Goal: Obtain resource: Obtain resource

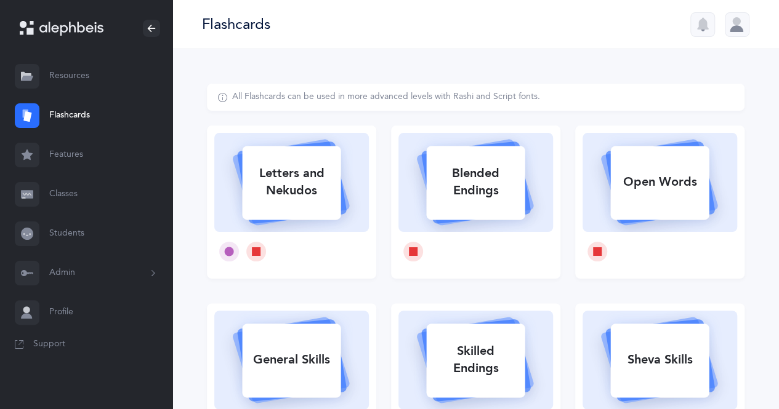
click at [44, 74] on link "Resources" at bounding box center [86, 76] width 172 height 39
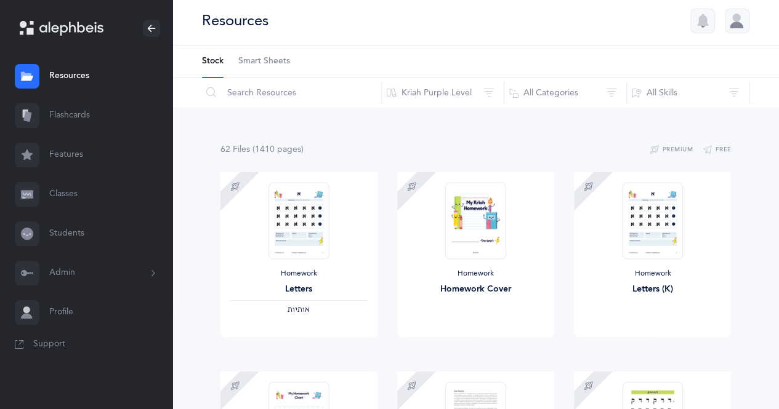
scroll to position [2, 0]
click at [736, 23] on div at bounding box center [737, 22] width 25 height 25
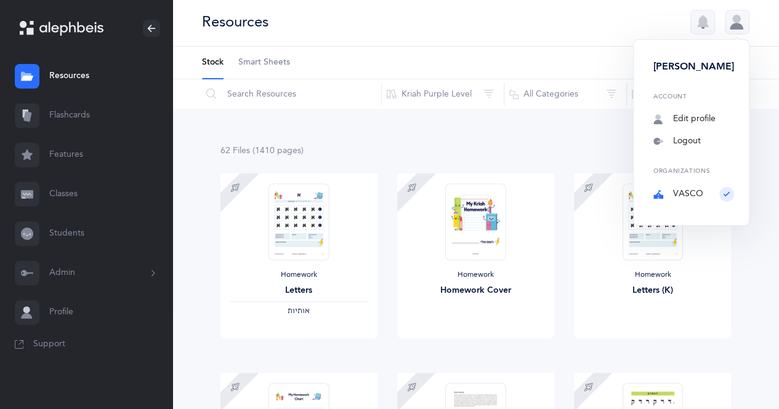
click at [723, 198] on div "Organizations VASCO" at bounding box center [693, 183] width 81 height 33
click at [703, 143] on link "Logout" at bounding box center [693, 141] width 81 height 12
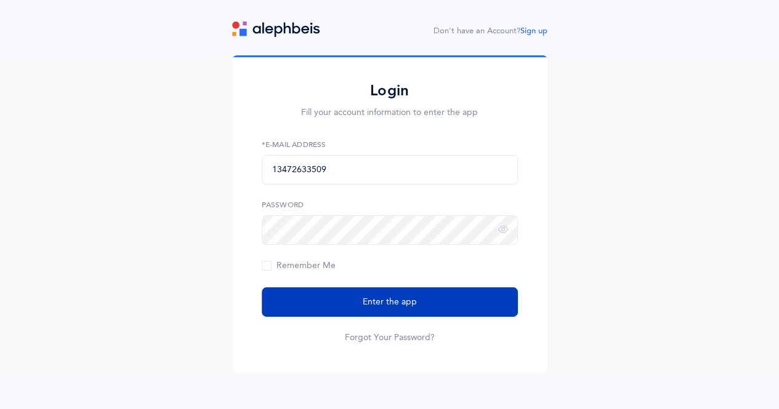
click at [459, 292] on button "Enter the app" at bounding box center [390, 303] width 256 height 30
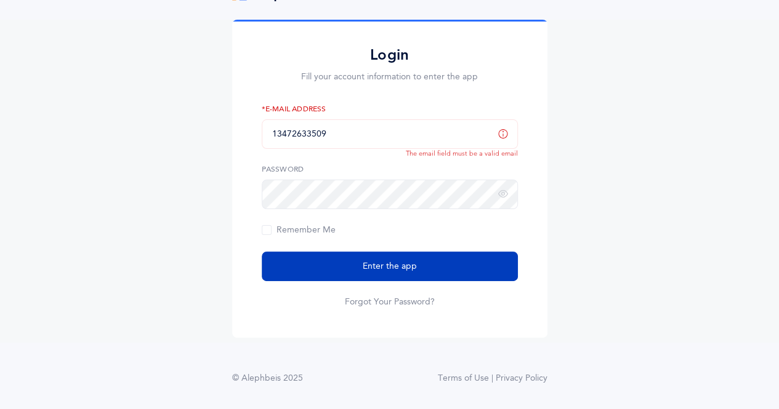
click at [439, 263] on button "Enter the app" at bounding box center [390, 267] width 256 height 30
click at [435, 268] on button "Enter the app" at bounding box center [390, 267] width 256 height 30
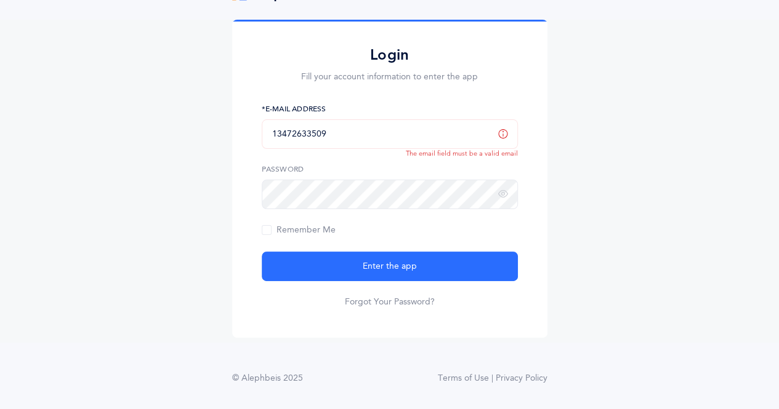
click at [395, 133] on input "13472633509" at bounding box center [390, 134] width 256 height 30
type input "1"
type input "miriamvash02@gmail.com"
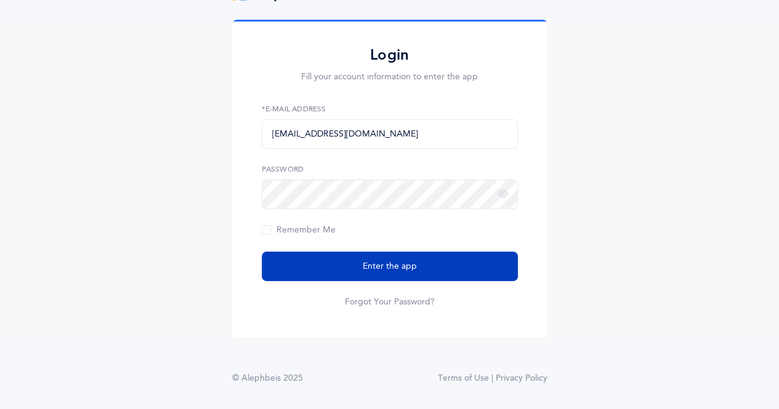
click at [449, 266] on button "Enter the app" at bounding box center [390, 267] width 256 height 30
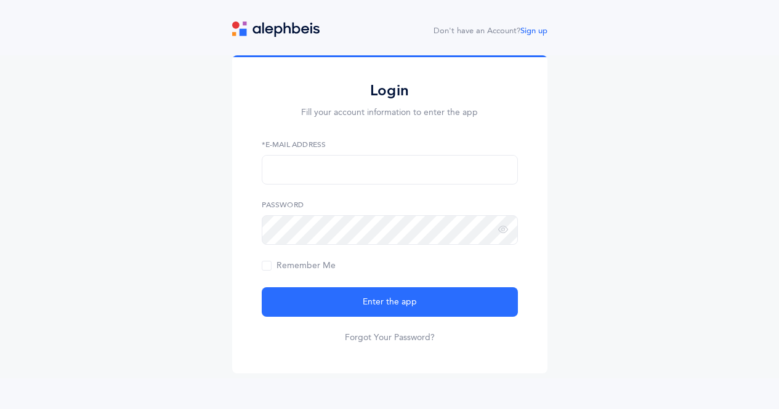
scroll to position [36, 0]
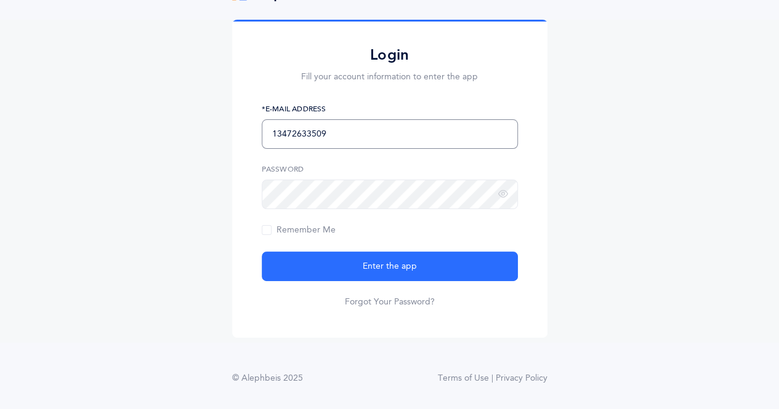
click at [342, 132] on input "13472633509" at bounding box center [390, 134] width 256 height 30
type input "1"
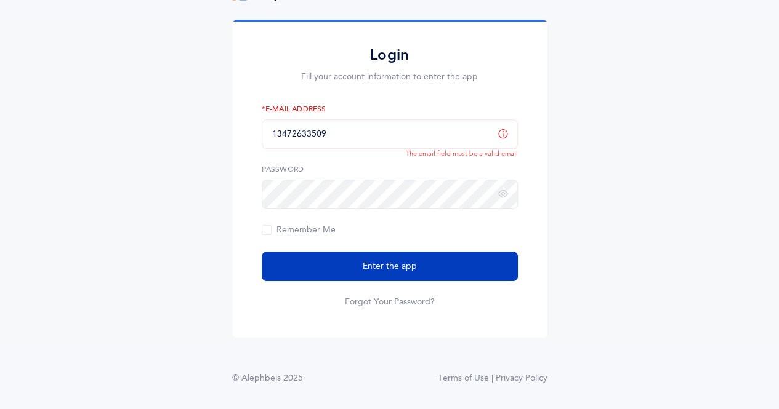
click at [438, 267] on button "Enter the app" at bounding box center [390, 267] width 256 height 30
click at [458, 265] on button "Enter the app" at bounding box center [390, 267] width 256 height 30
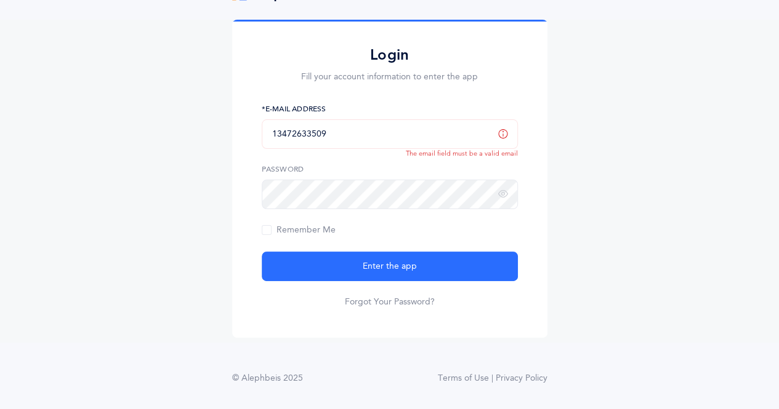
click at [399, 131] on input "13472633509" at bounding box center [390, 134] width 256 height 30
type input "1"
type input "[PERSON_NAME][EMAIL_ADDRESS][DOMAIN_NAME]"
click at [262, 252] on button "Enter the app" at bounding box center [390, 267] width 256 height 30
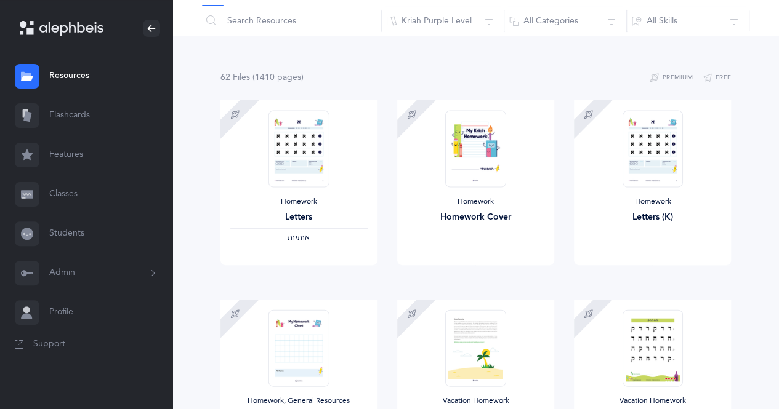
scroll to position [83, 0]
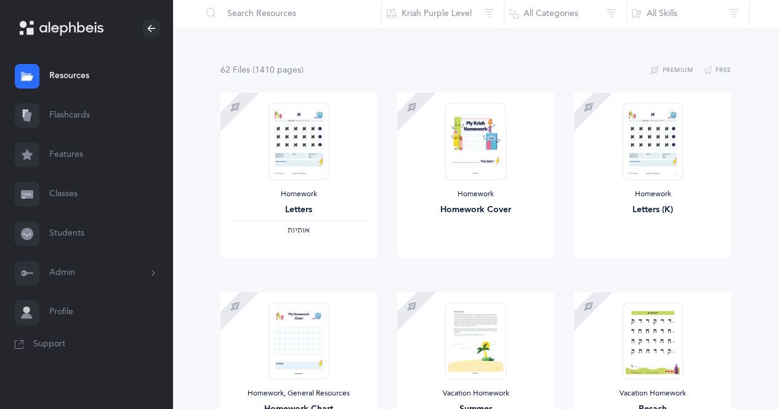
click at [92, 313] on link "Profile" at bounding box center [86, 312] width 172 height 39
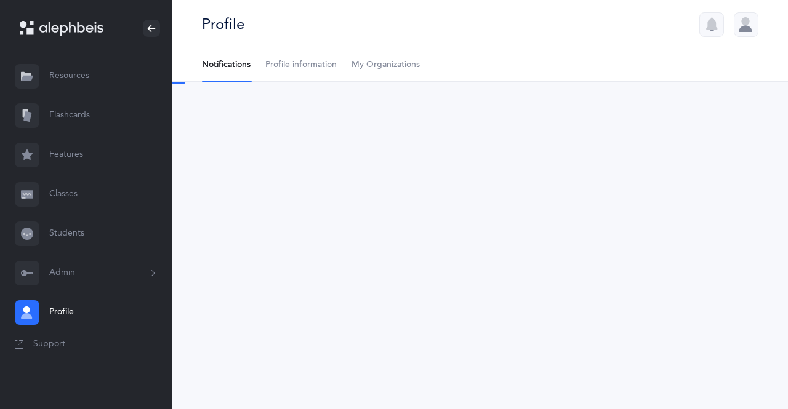
select select "5"
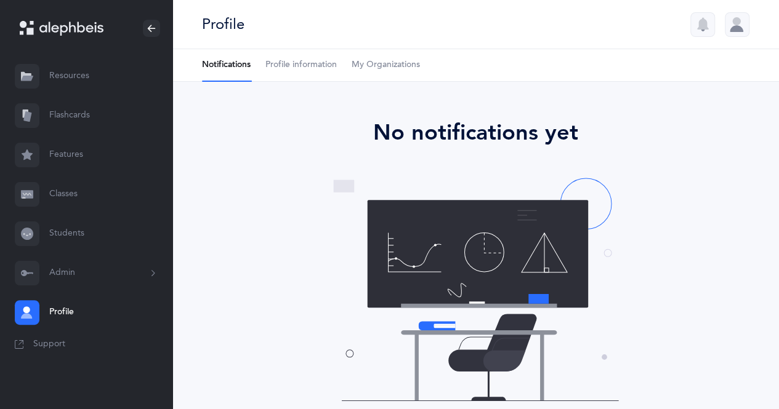
click at [316, 70] on span "Profile information" at bounding box center [300, 65] width 71 height 12
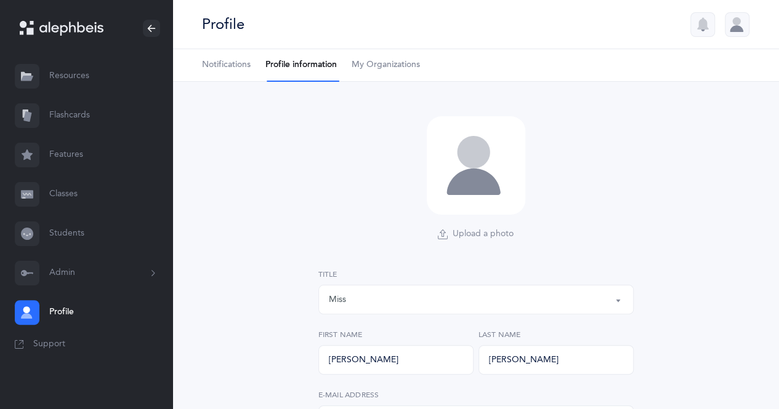
click at [401, 70] on span "My Organizations" at bounding box center [386, 65] width 68 height 12
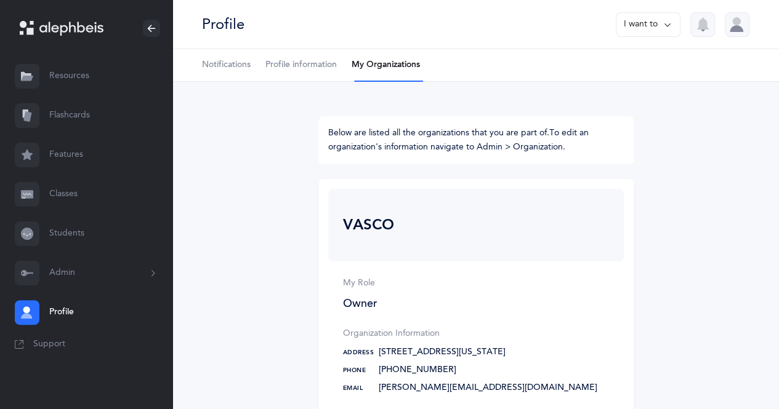
scroll to position [93, 0]
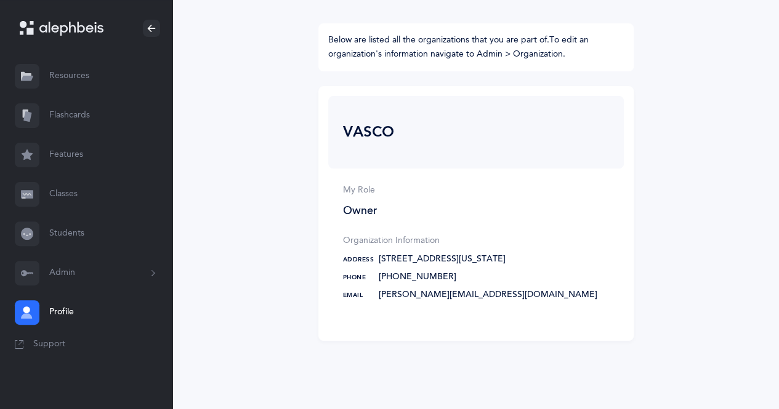
click at [83, 277] on button "Admin" at bounding box center [86, 273] width 172 height 39
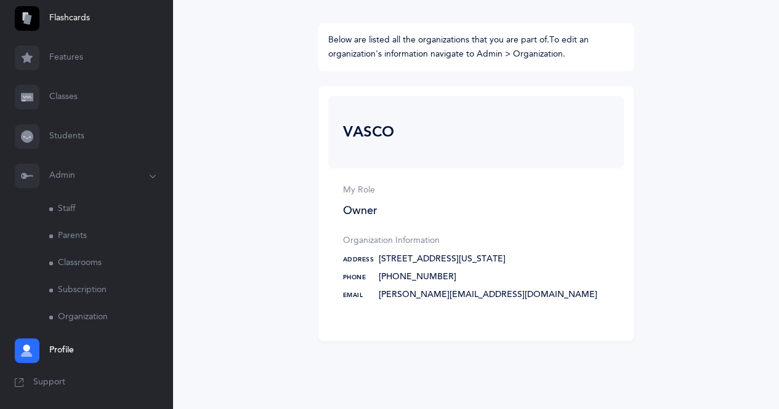
click at [105, 294] on link "Subscription" at bounding box center [110, 290] width 123 height 27
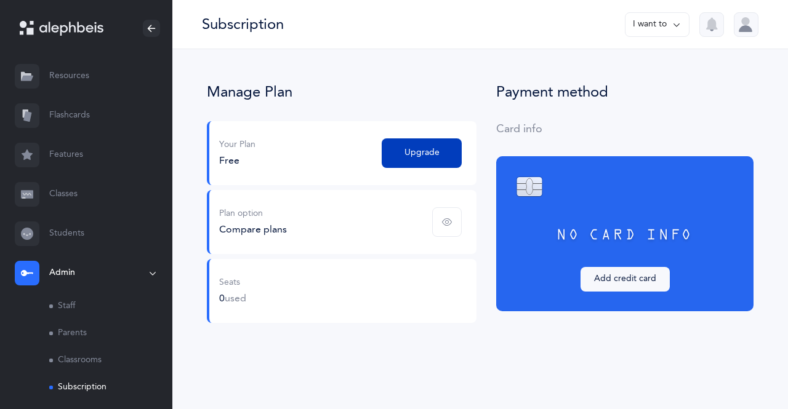
click at [441, 149] on button "Upgrade" at bounding box center [422, 154] width 80 height 30
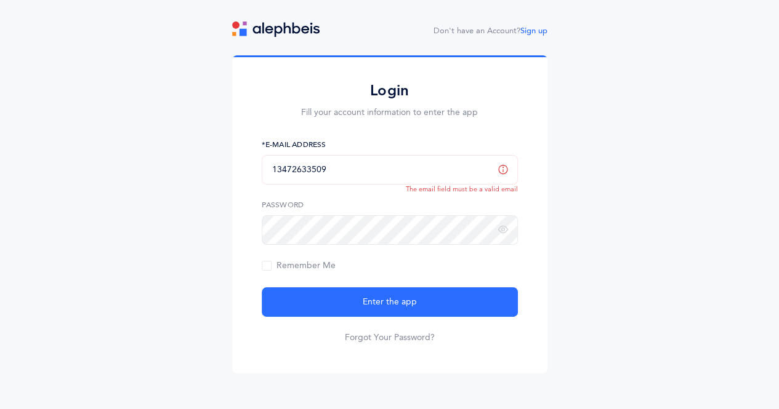
click at [389, 171] on input "13472633509" at bounding box center [390, 170] width 256 height 30
type input "1"
type input "miriamvashovsky@gmail.com"
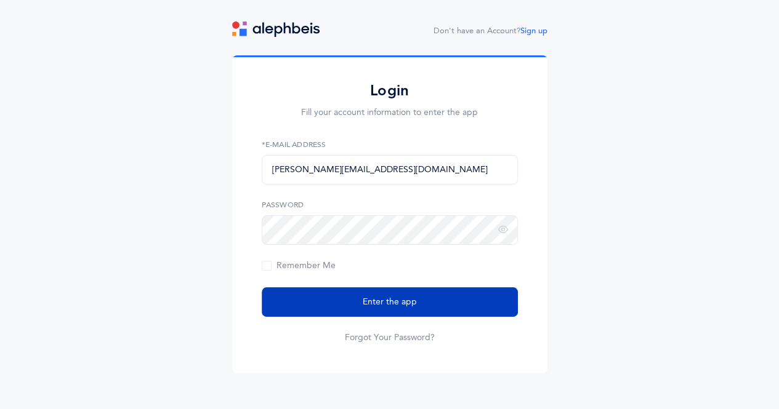
click at [457, 315] on button "Enter the app" at bounding box center [390, 303] width 256 height 30
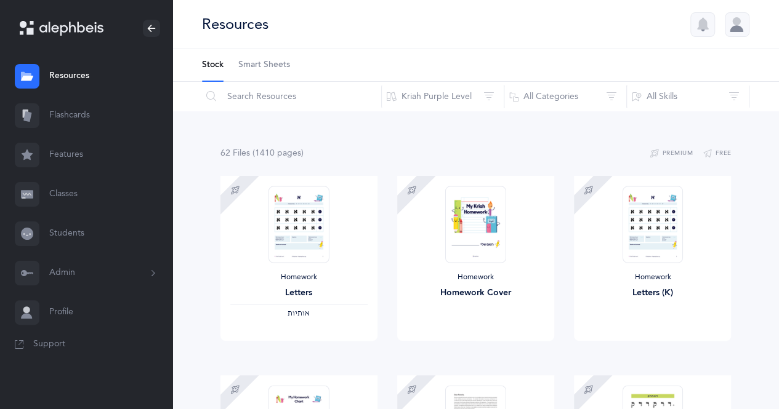
click at [120, 273] on button "Admin" at bounding box center [86, 273] width 172 height 39
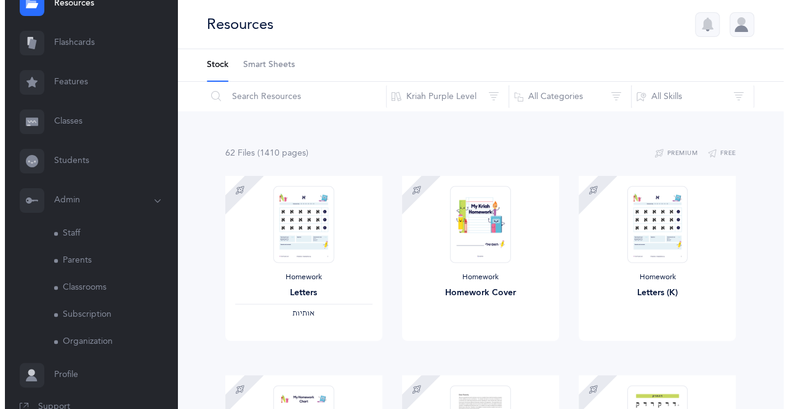
scroll to position [97, 0]
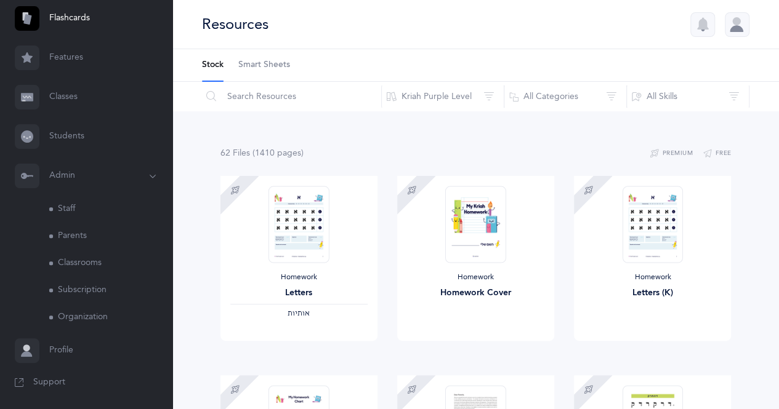
click at [106, 298] on link "Subscription" at bounding box center [110, 290] width 123 height 27
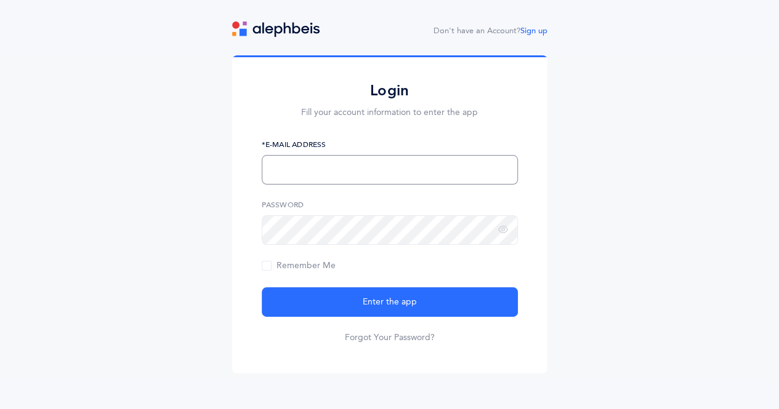
type input "[PERSON_NAME][EMAIL_ADDRESS][DOMAIN_NAME]"
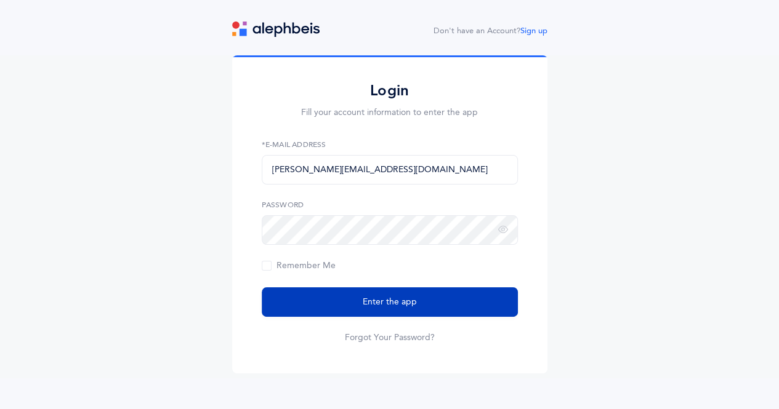
click at [406, 297] on span "Enter the app" at bounding box center [390, 302] width 54 height 13
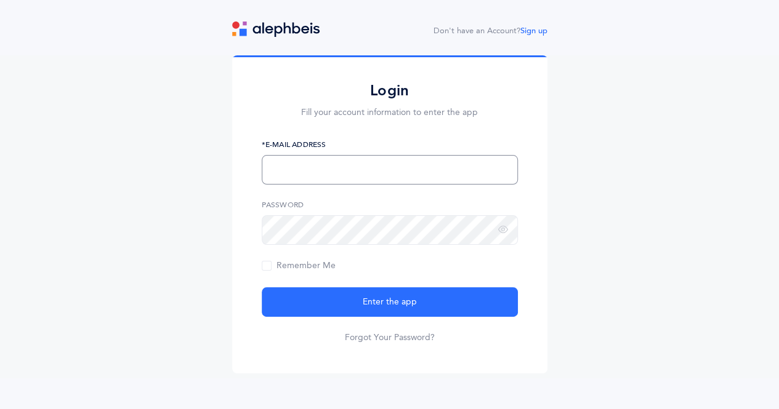
type input "[PERSON_NAME][EMAIL_ADDRESS][DOMAIN_NAME]"
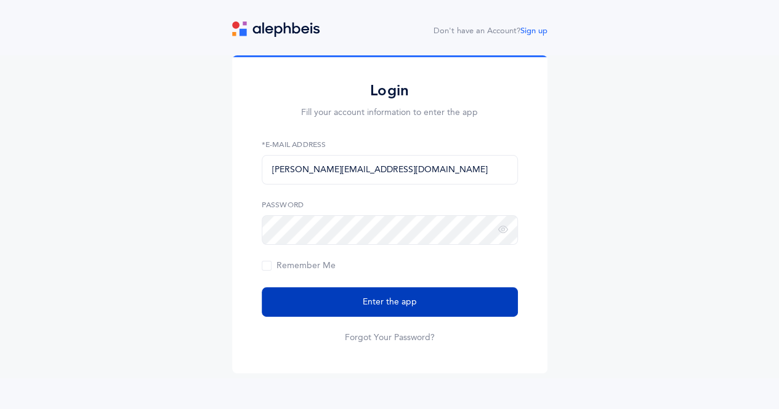
click at [398, 291] on button "Enter the app" at bounding box center [390, 303] width 256 height 30
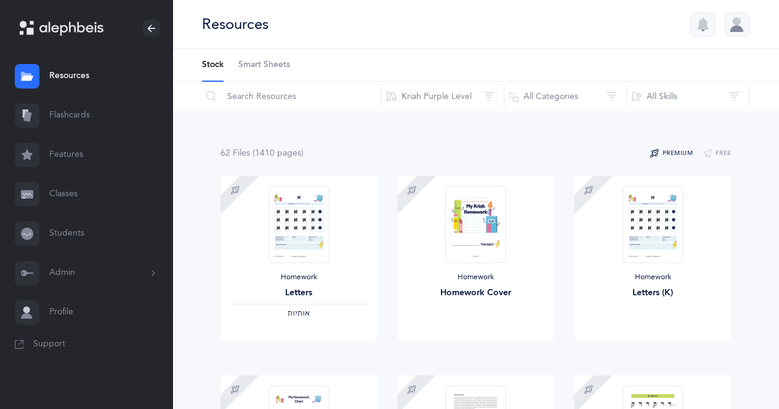
click at [673, 153] on button "Premium" at bounding box center [671, 154] width 43 height 15
click at [675, 154] on button "Premium" at bounding box center [671, 154] width 43 height 15
click at [336, 259] on div "Homework Letters ‫אותיות‬" at bounding box center [298, 258] width 157 height 165
click at [344, 357] on link "Sample" at bounding box center [338, 353] width 79 height 25
click at [462, 105] on button "Kriah Purple Level" at bounding box center [442, 97] width 123 height 30
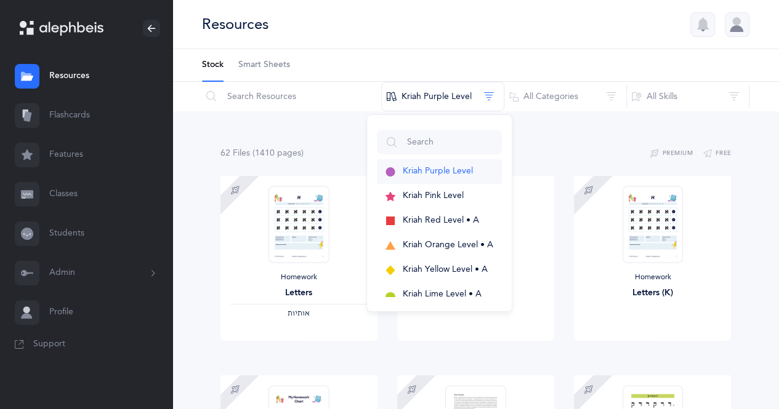
click at [475, 174] on button "Kriah Purple Level" at bounding box center [439, 171] width 125 height 25
click at [365, 363] on div "Download Sample" at bounding box center [298, 353] width 157 height 25
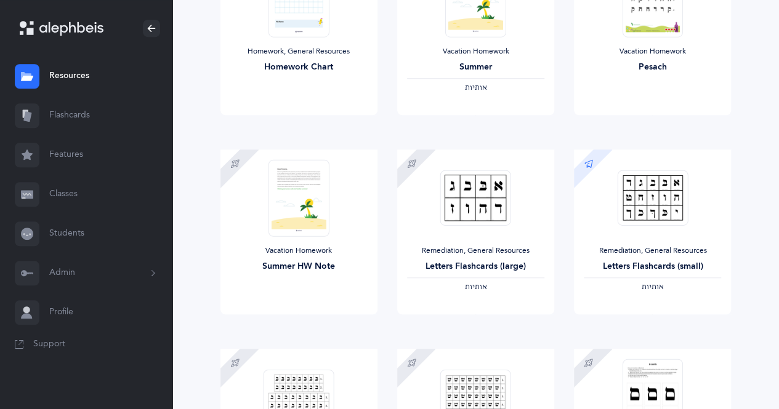
scroll to position [366, 0]
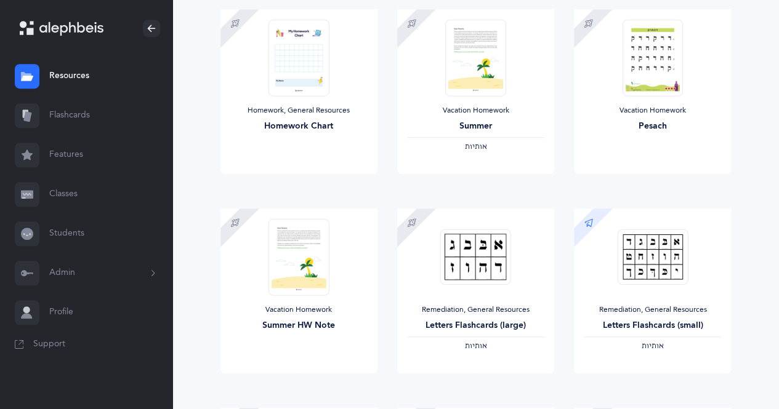
click at [118, 277] on button "Admin" at bounding box center [86, 273] width 172 height 39
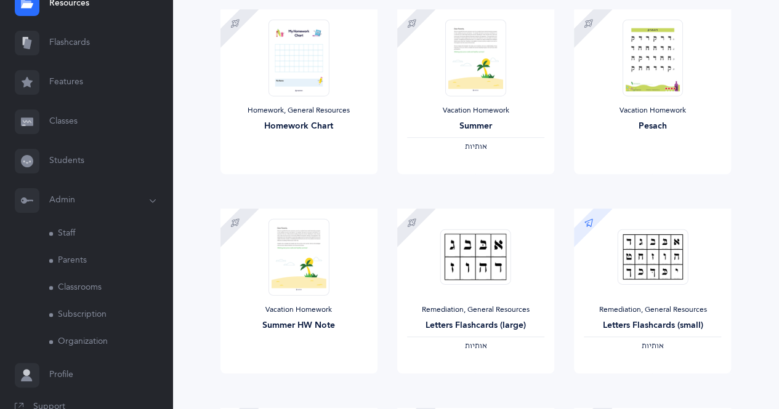
scroll to position [97, 0]
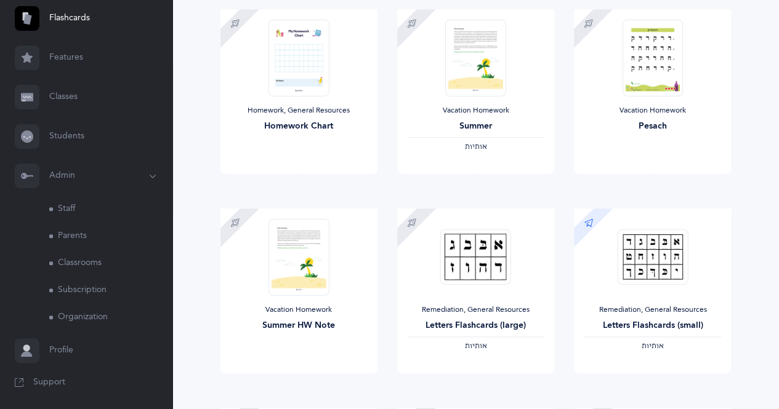
click at [102, 296] on link "Subscription" at bounding box center [110, 290] width 123 height 27
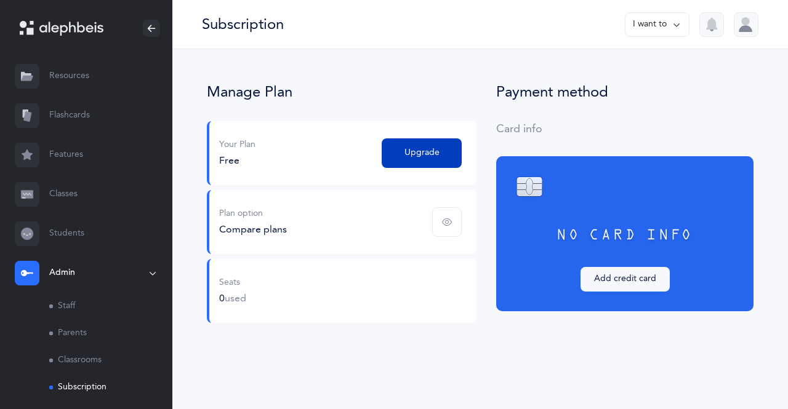
click at [437, 151] on span "Upgrade" at bounding box center [422, 153] width 35 height 13
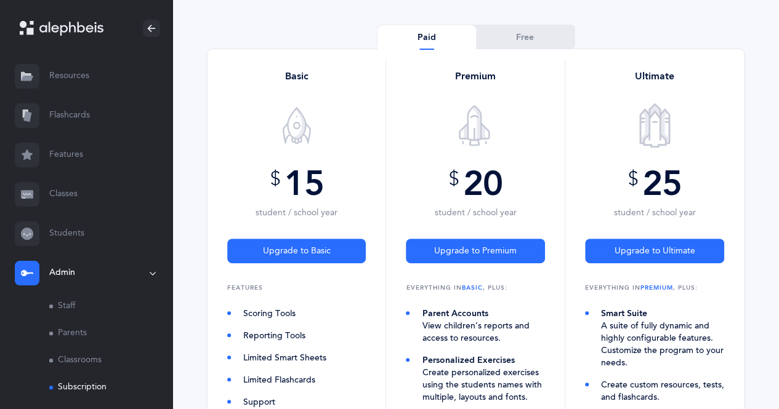
scroll to position [112, 0]
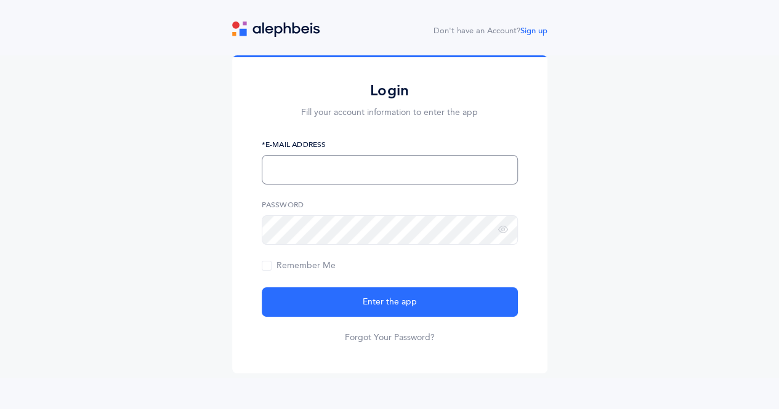
type input "[PERSON_NAME][EMAIL_ADDRESS][DOMAIN_NAME]"
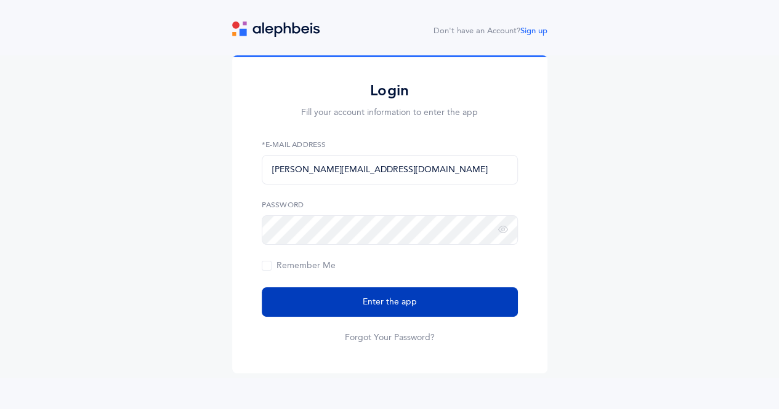
click at [363, 305] on span "Enter the app" at bounding box center [390, 302] width 54 height 13
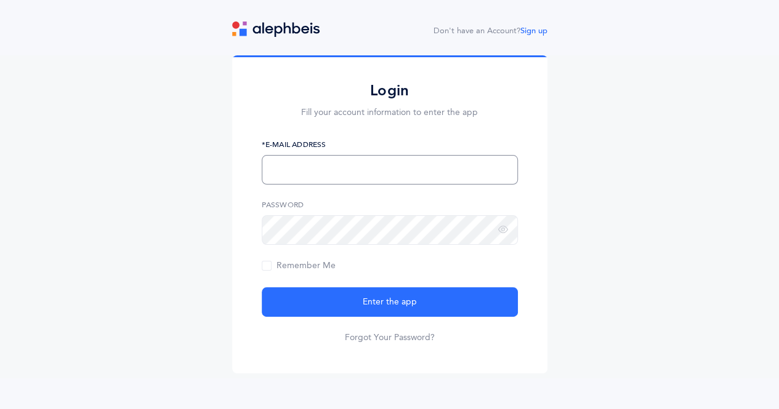
type input "[PERSON_NAME][EMAIL_ADDRESS][DOMAIN_NAME]"
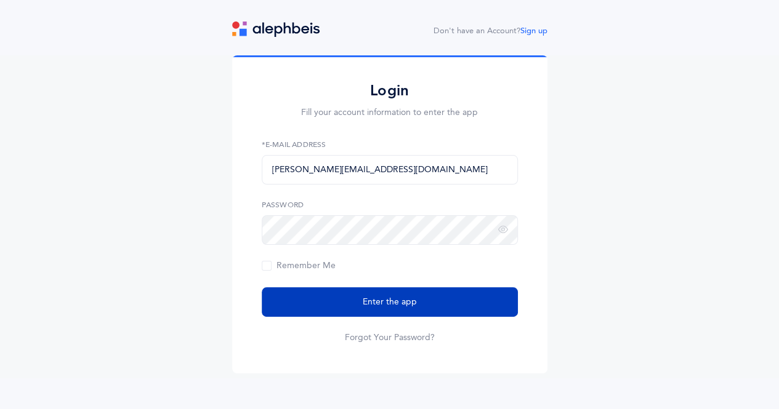
click at [353, 313] on button "Enter the app" at bounding box center [390, 303] width 256 height 30
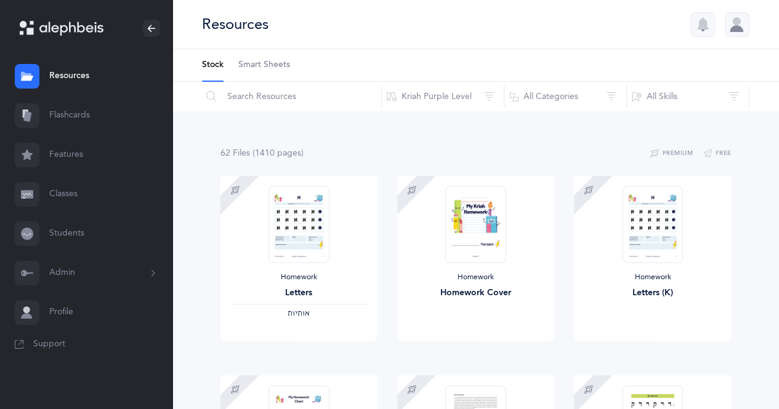
click at [118, 278] on button "Admin" at bounding box center [86, 273] width 172 height 39
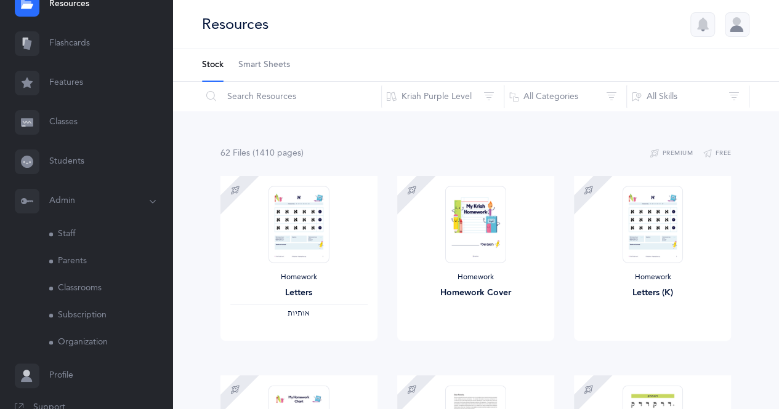
scroll to position [97, 0]
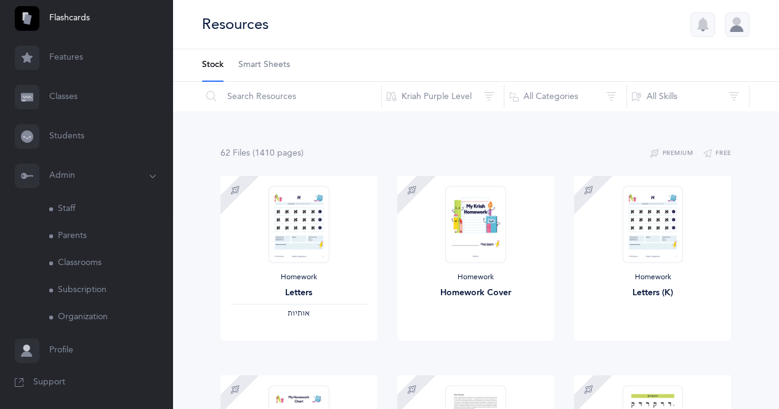
click at [115, 292] on link "Subscription" at bounding box center [110, 290] width 123 height 27
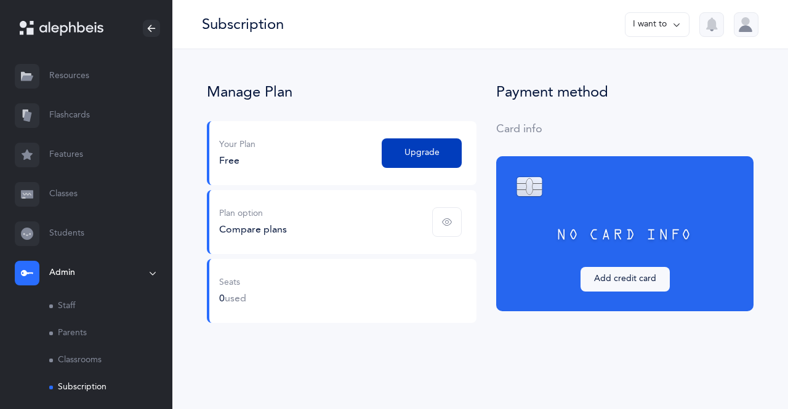
click at [435, 156] on span "Upgrade" at bounding box center [422, 153] width 35 height 13
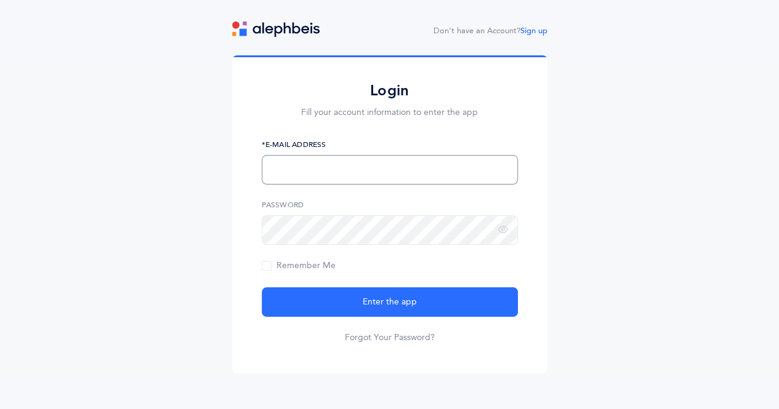
type input "[PERSON_NAME][EMAIL_ADDRESS][DOMAIN_NAME]"
click at [464, 170] on input "[PERSON_NAME][EMAIL_ADDRESS][DOMAIN_NAME]" at bounding box center [390, 170] width 256 height 30
click at [589, 241] on div "Login Fill your account information to enter the app [PERSON_NAME][EMAIL_ADDRES…" at bounding box center [389, 216] width 779 height 323
click at [472, 172] on input "[PERSON_NAME][EMAIL_ADDRESS][DOMAIN_NAME]" at bounding box center [390, 170] width 256 height 30
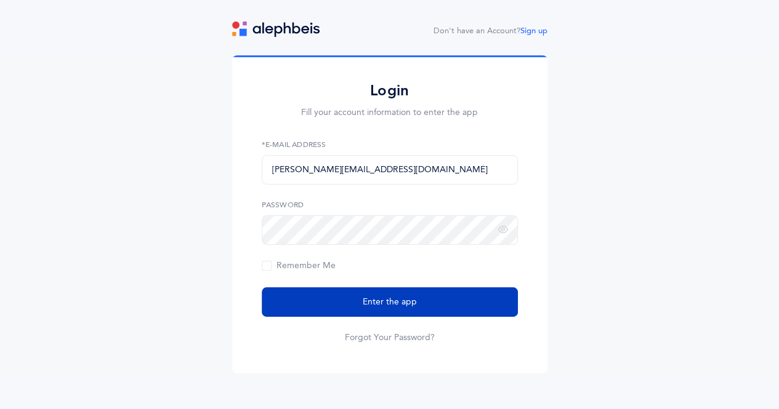
click at [456, 312] on button "Enter the app" at bounding box center [390, 303] width 256 height 30
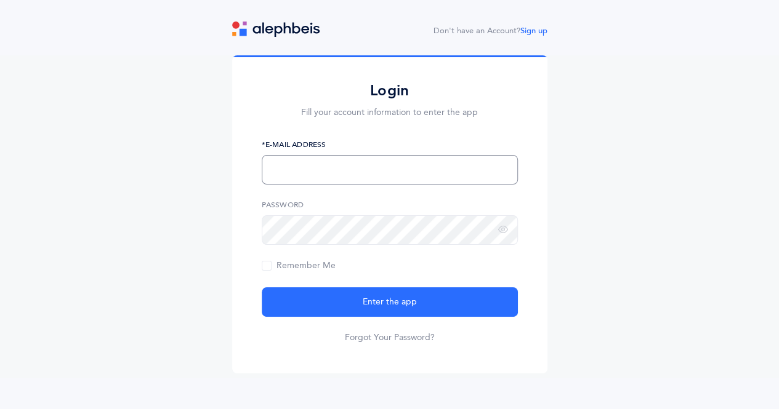
type input "miriamvashovsky@gmail.com"
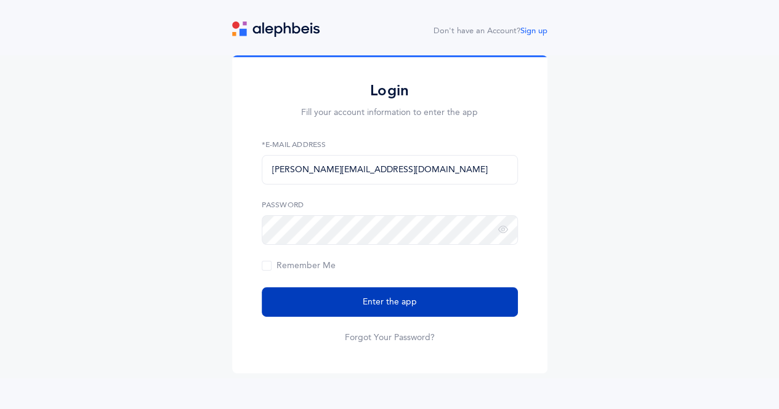
click at [407, 304] on span "Enter the app" at bounding box center [390, 302] width 54 height 13
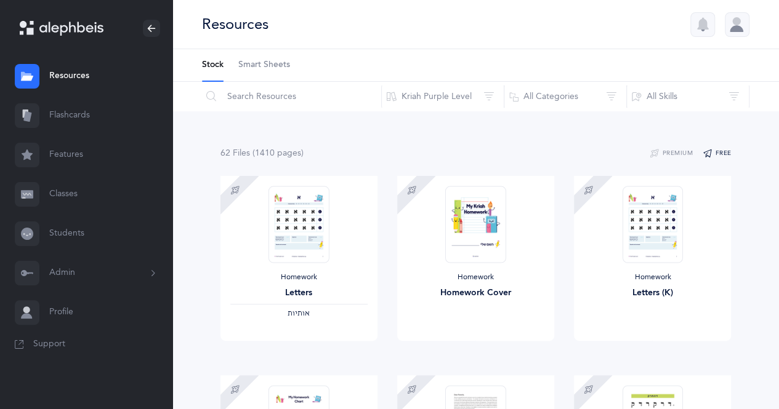
click at [723, 153] on button "Free" at bounding box center [717, 154] width 29 height 15
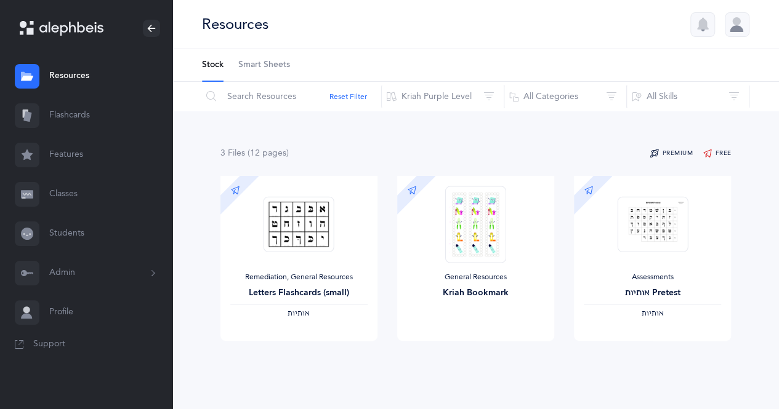
click at [679, 156] on button "Premium" at bounding box center [671, 154] width 43 height 15
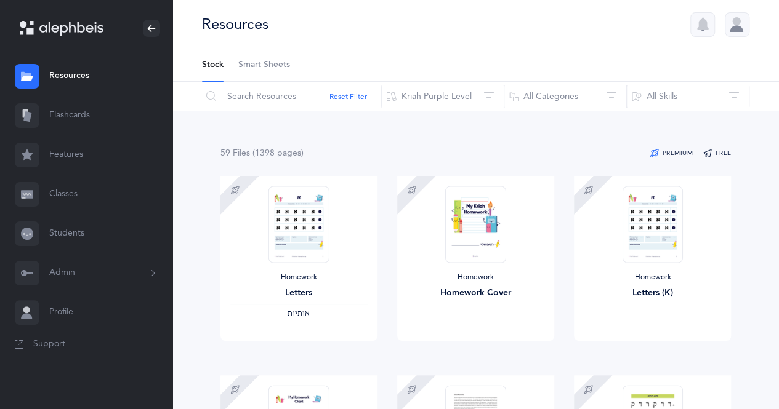
click at [718, 150] on button "Free" at bounding box center [717, 154] width 29 height 15
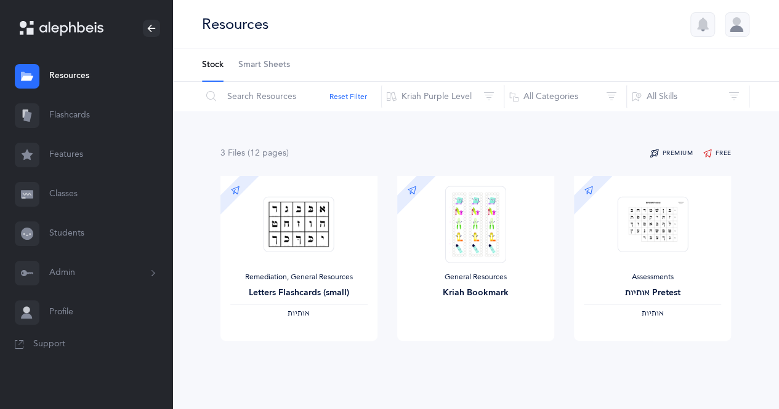
click at [679, 153] on button "Premium" at bounding box center [671, 154] width 43 height 15
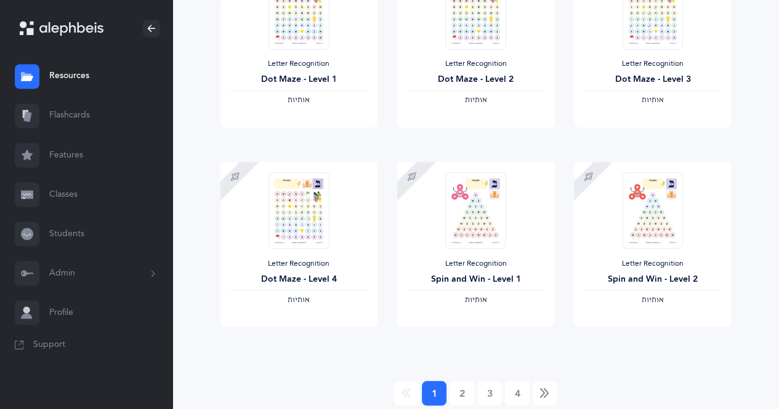
scroll to position [1057, 0]
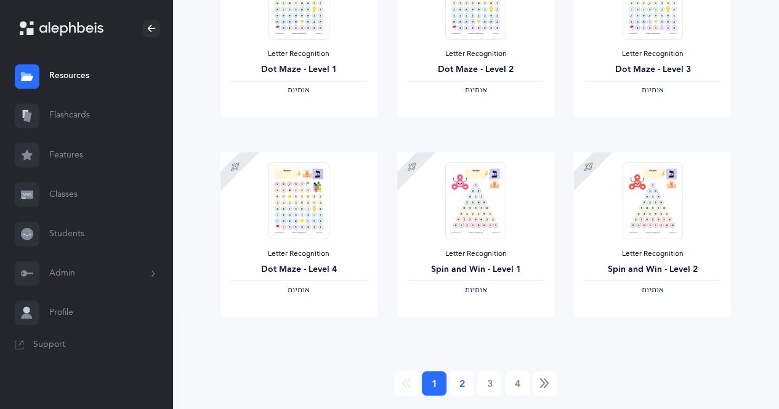
click at [463, 389] on link "2" at bounding box center [461, 383] width 25 height 25
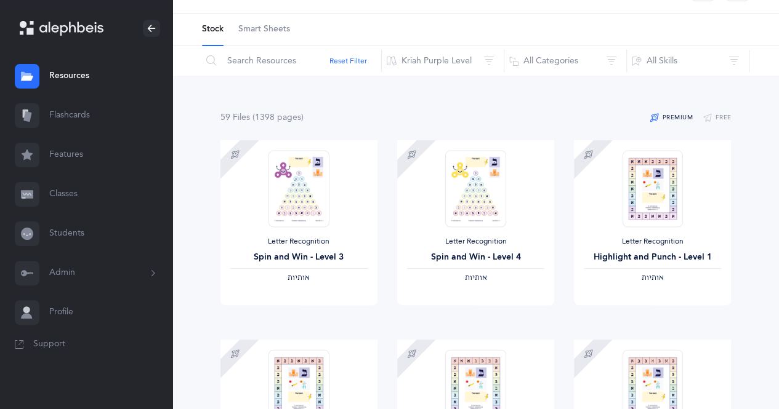
scroll to position [0, 0]
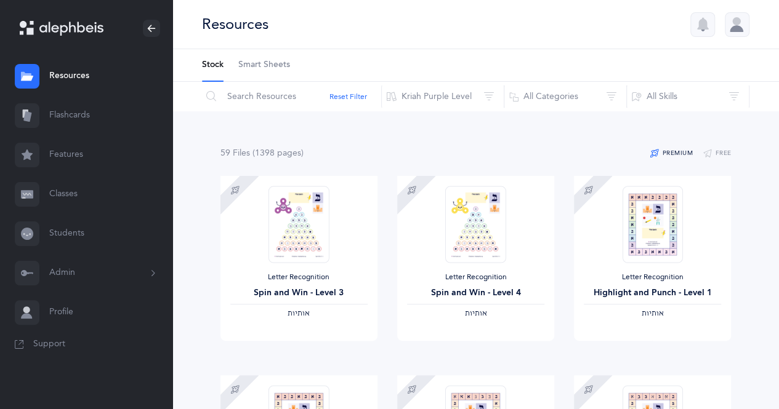
click at [283, 67] on span "Smart Sheets" at bounding box center [264, 65] width 52 height 12
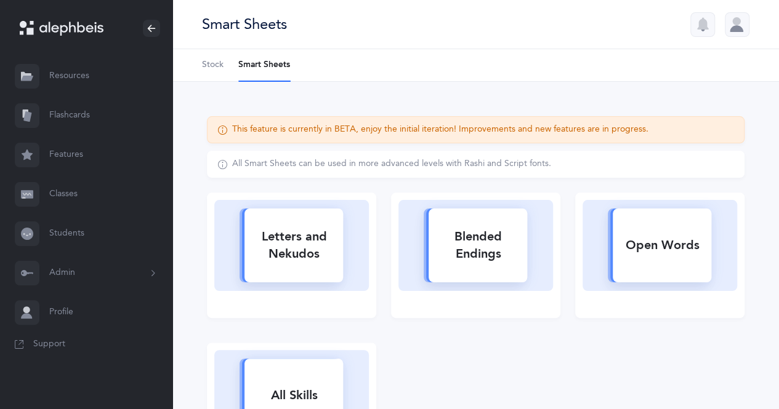
click at [217, 69] on span "Stock" at bounding box center [213, 65] width 22 height 12
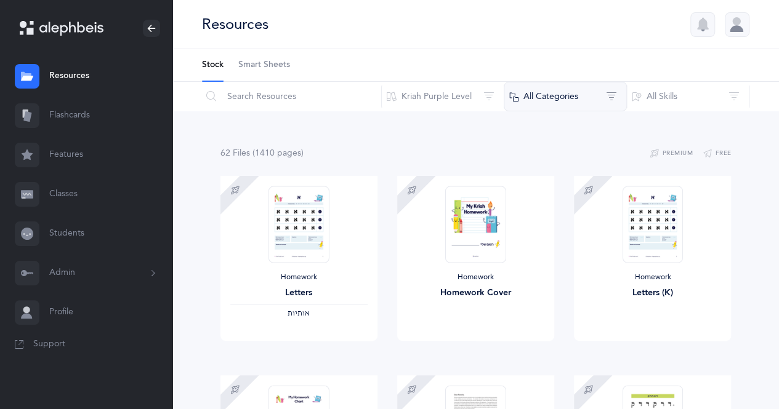
click at [617, 101] on button "All Categories" at bounding box center [565, 97] width 123 height 30
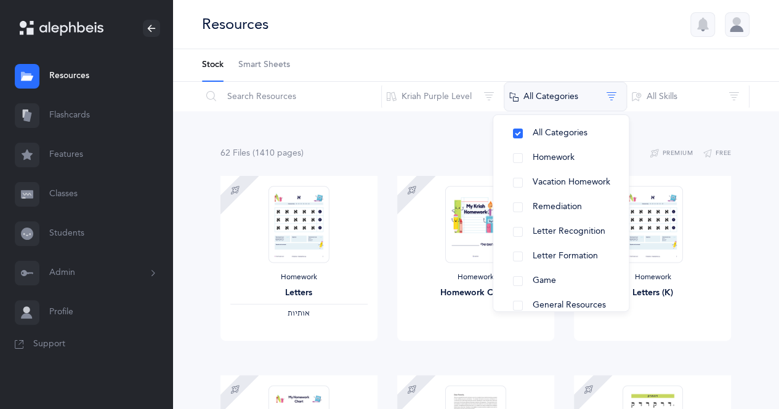
scroll to position [69, 0]
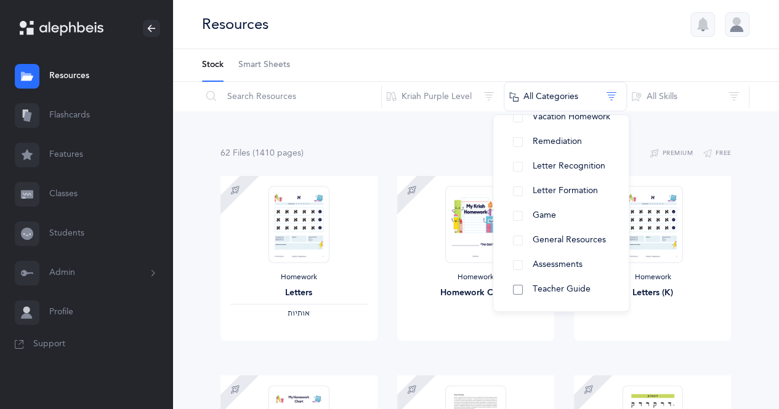
click at [516, 290] on button "Teacher Guide" at bounding box center [561, 290] width 116 height 25
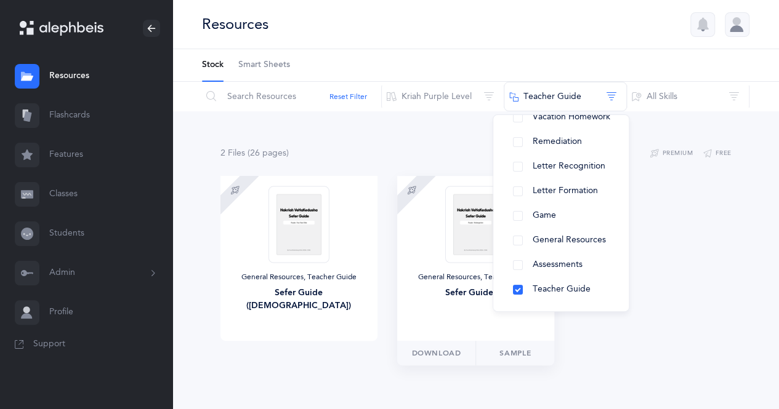
click at [417, 363] on div "Download Sample" at bounding box center [475, 353] width 157 height 25
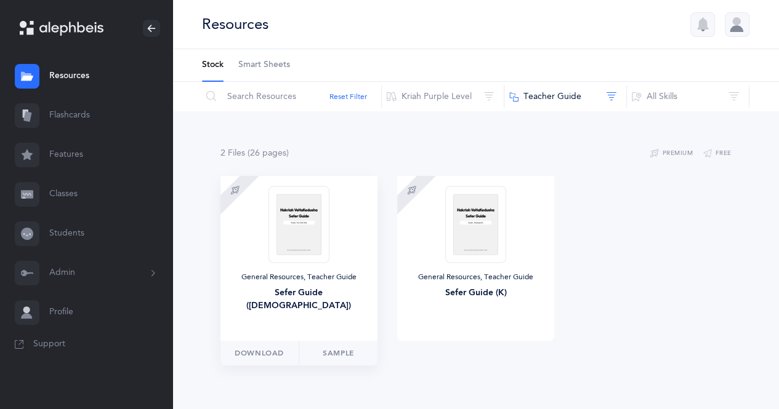
click at [334, 316] on div "General Resources, Teacher Guide Sefer Guide ([DEMOGRAPHIC_DATA])" at bounding box center [298, 258] width 157 height 165
click at [263, 357] on span "Download" at bounding box center [259, 353] width 49 height 11
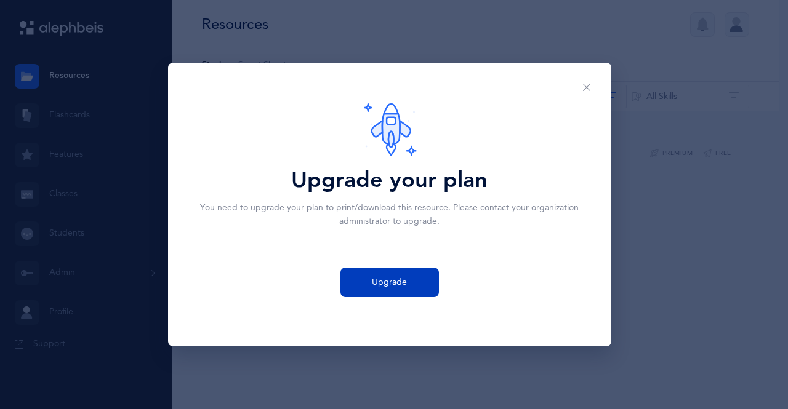
click at [405, 278] on span "Upgrade" at bounding box center [389, 282] width 35 height 13
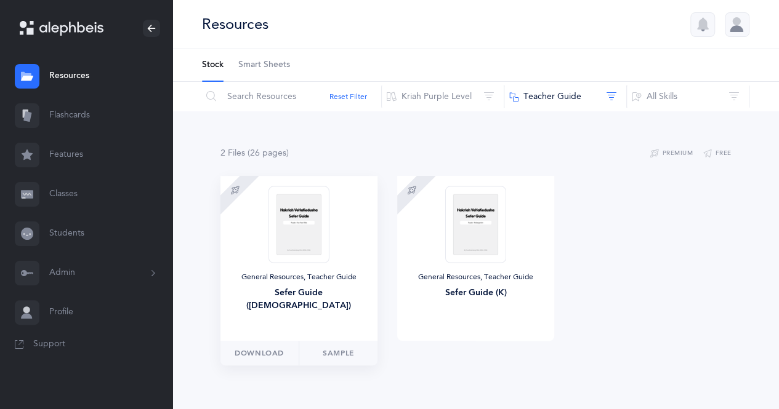
click at [334, 250] on div "General Resources, Teacher Guide Sefer Guide ([DEMOGRAPHIC_DATA])" at bounding box center [298, 258] width 157 height 165
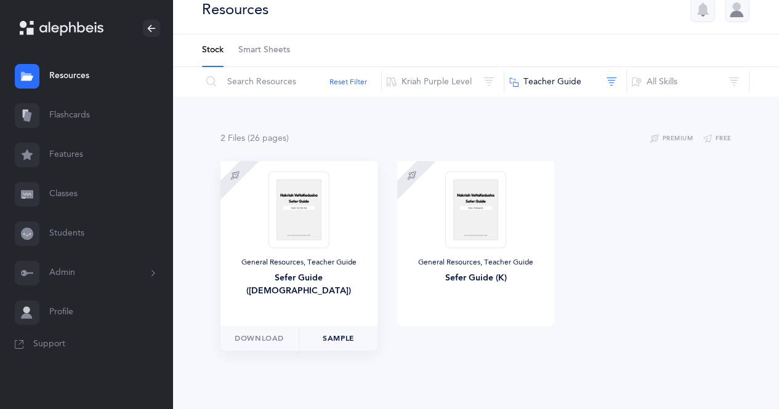
click at [336, 346] on link "Sample" at bounding box center [338, 338] width 79 height 25
click at [502, 258] on div "General Resources, Teacher Guide" at bounding box center [475, 263] width 137 height 10
click at [506, 342] on link "Sample" at bounding box center [514, 338] width 79 height 25
click at [264, 81] on input "text" at bounding box center [291, 82] width 180 height 30
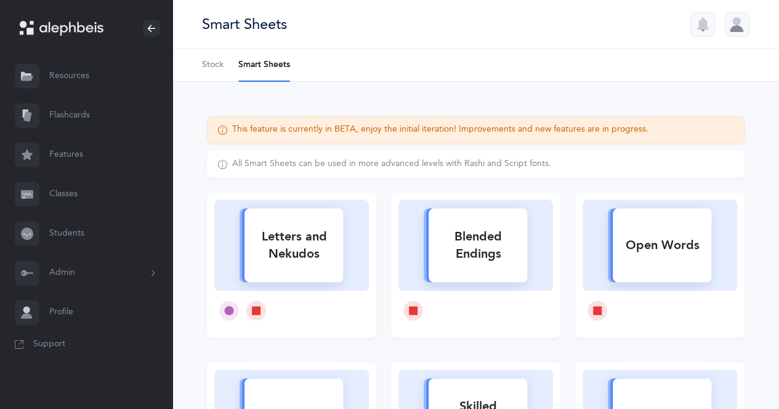
click at [91, 85] on link "Resources" at bounding box center [86, 76] width 172 height 39
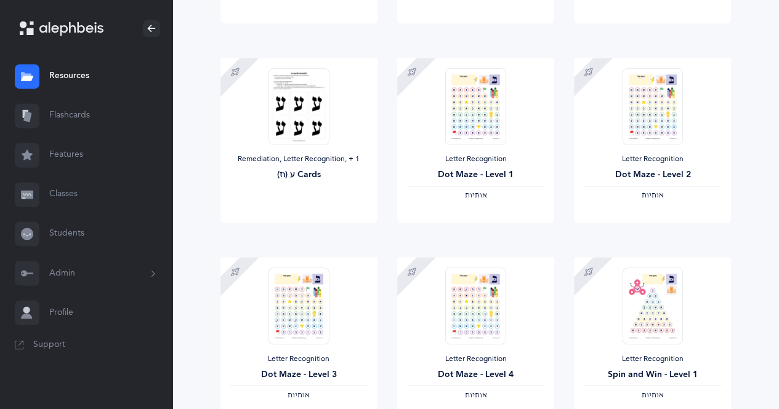
scroll to position [1057, 0]
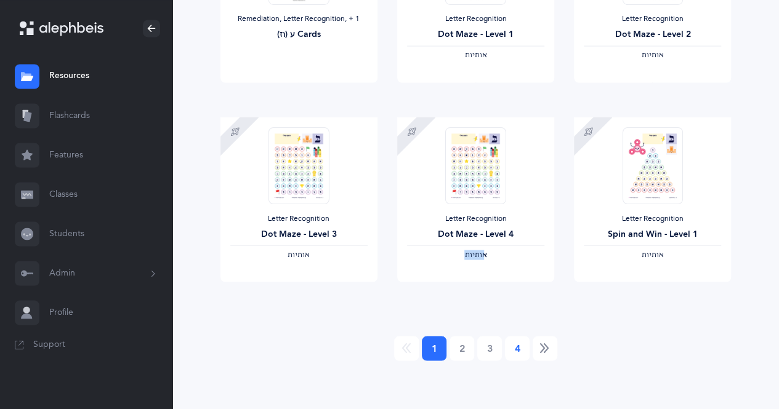
click at [514, 355] on link "4" at bounding box center [517, 348] width 25 height 25
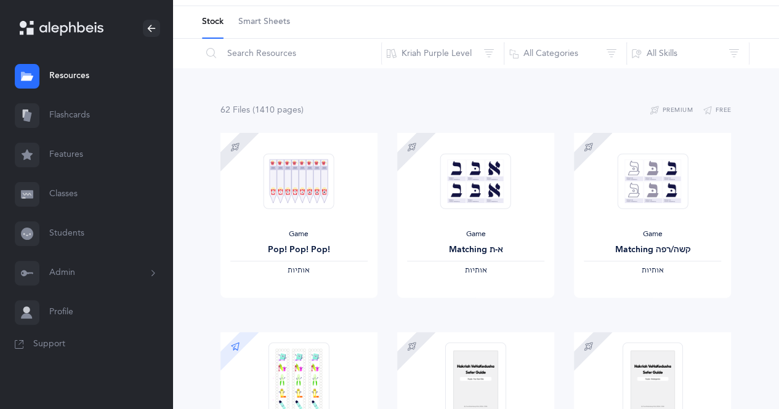
scroll to position [0, 0]
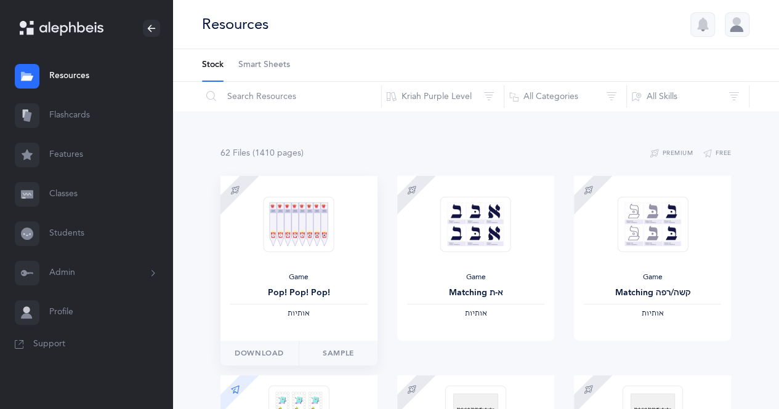
click at [348, 329] on div "Game Pop! Pop! Pop! ‫אותיות‬" at bounding box center [298, 258] width 157 height 165
click at [344, 353] on link "Sample" at bounding box center [338, 353] width 79 height 25
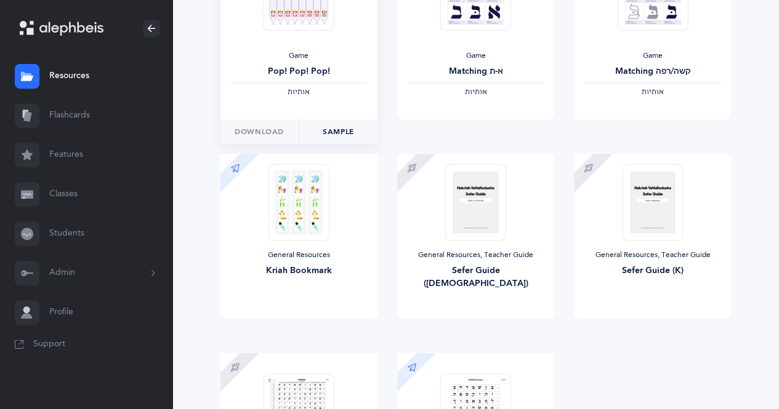
scroll to position [223, 0]
click at [344, 230] on div "General Resources Kriah Bookmark" at bounding box center [298, 235] width 157 height 165
click at [345, 331] on link "Sample" at bounding box center [338, 330] width 79 height 25
